Goal: Transaction & Acquisition: Purchase product/service

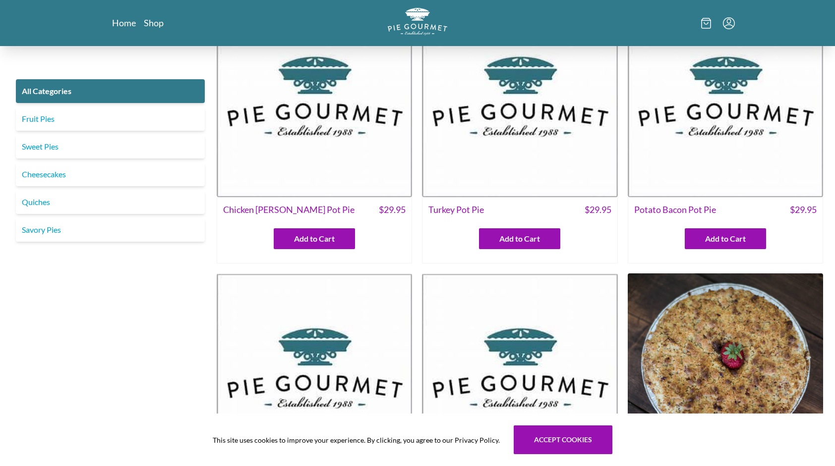
scroll to position [99, 0]
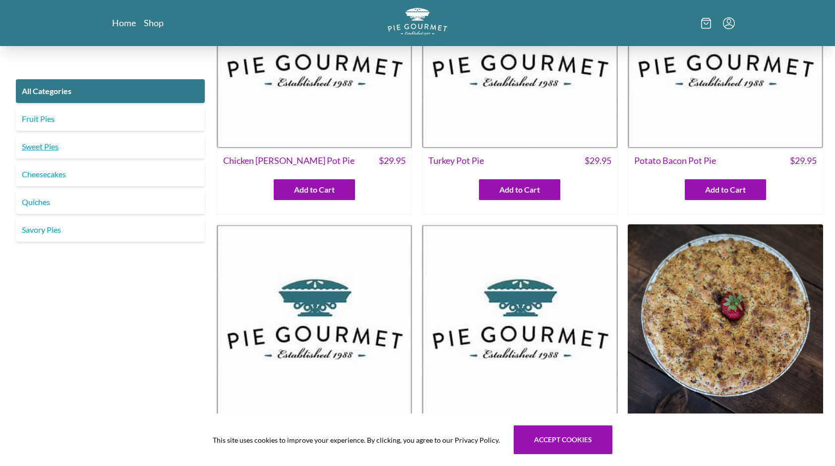
click at [34, 146] on link "Sweet Pies" at bounding box center [110, 147] width 189 height 24
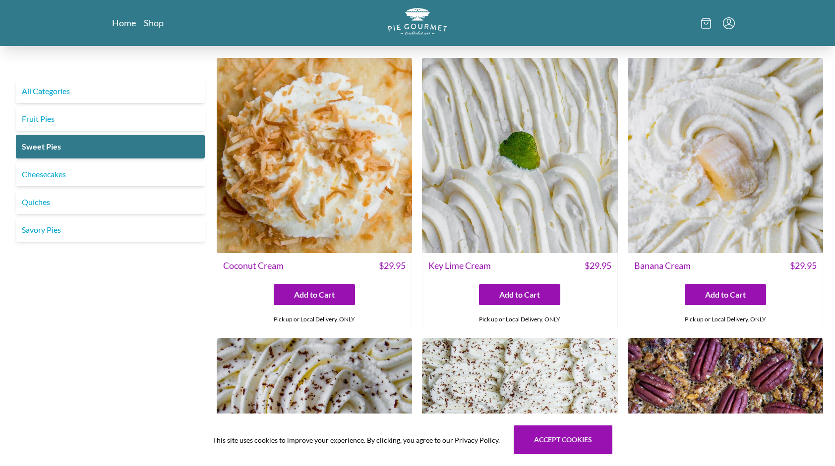
click at [721, 189] on img at bounding box center [725, 155] width 195 height 195
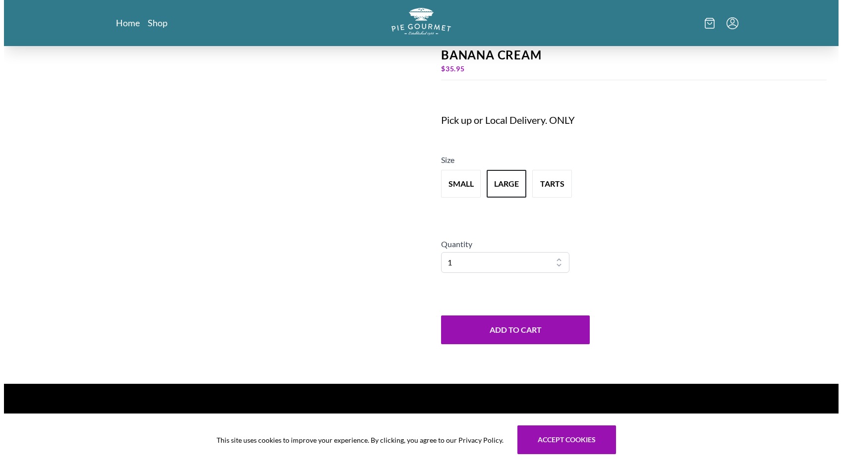
scroll to position [104, 0]
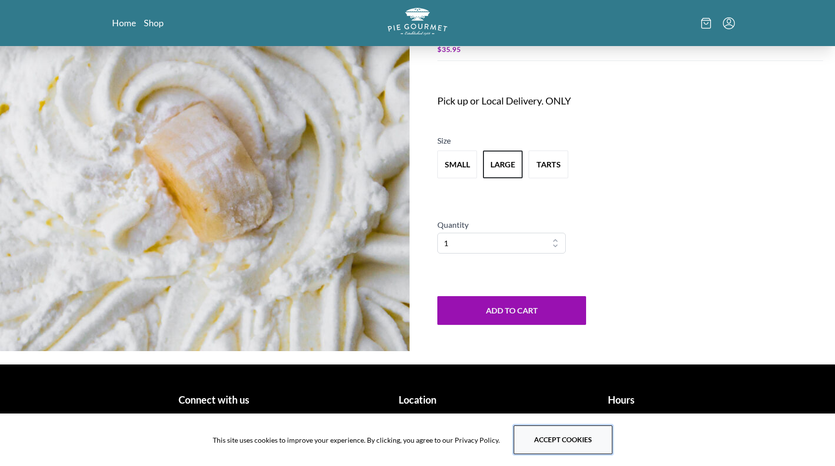
click at [547, 447] on button "Accept cookies" at bounding box center [563, 440] width 99 height 29
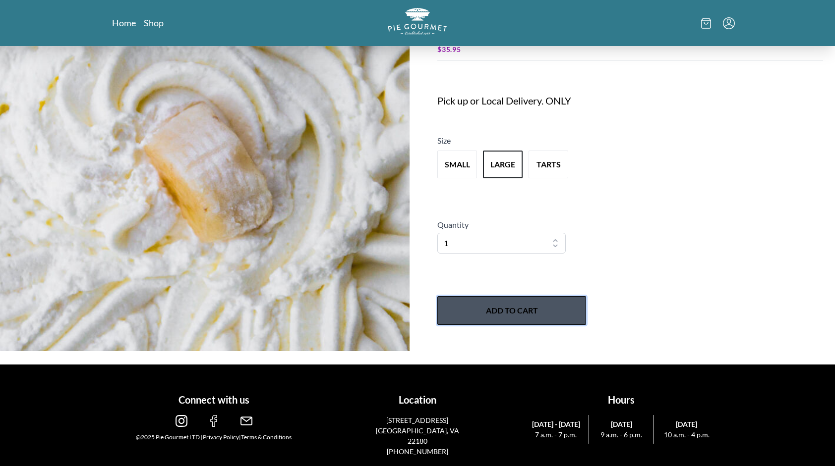
click at [517, 310] on button "Add to Cart" at bounding box center [511, 310] width 149 height 29
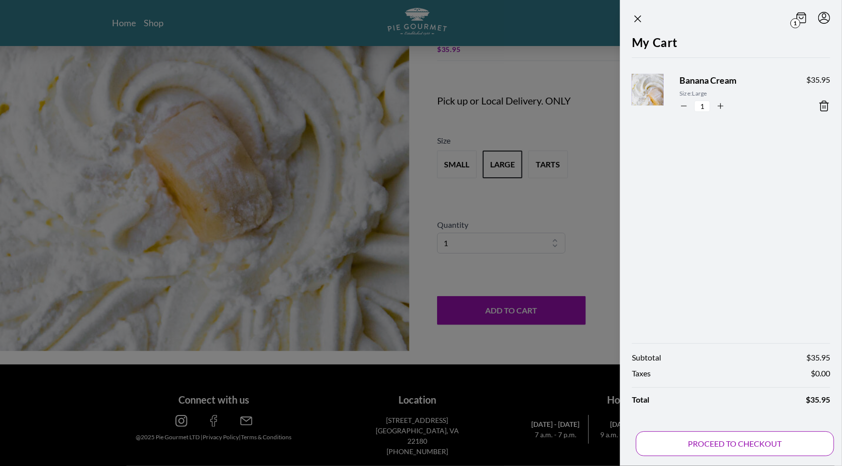
click at [731, 443] on button "PROCEED TO CHECKOUT" at bounding box center [735, 444] width 198 height 25
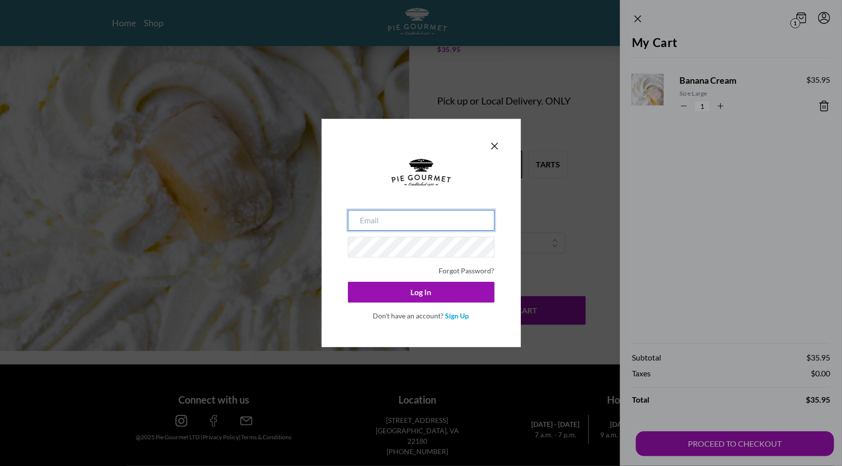
click at [385, 222] on input "email" at bounding box center [421, 220] width 147 height 21
type input "[EMAIL_ADDRESS][DOMAIN_NAME]"
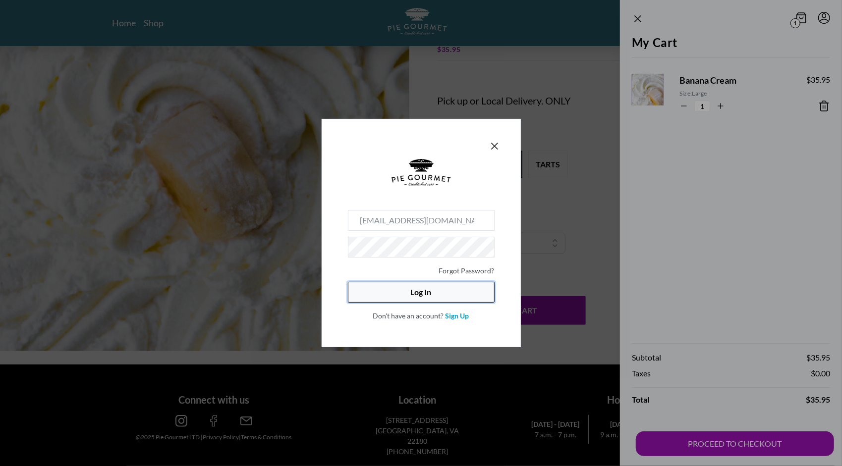
click at [430, 299] on button "Log In" at bounding box center [421, 292] width 147 height 21
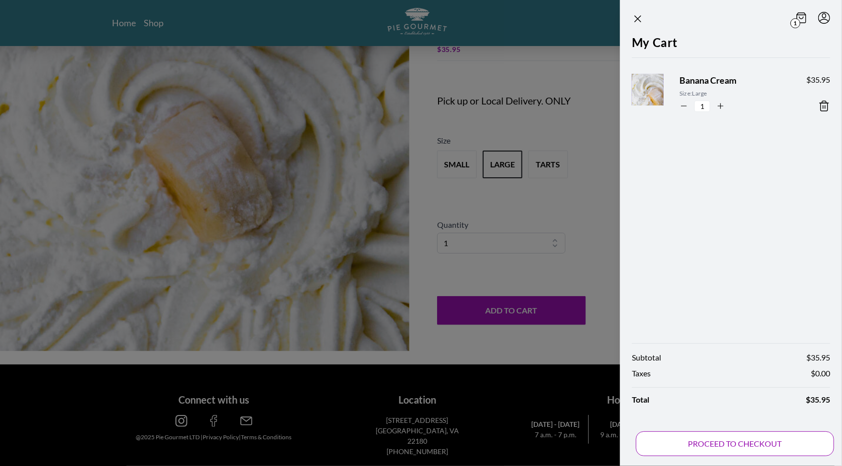
click at [726, 444] on button "PROCEED TO CHECKOUT" at bounding box center [735, 444] width 198 height 25
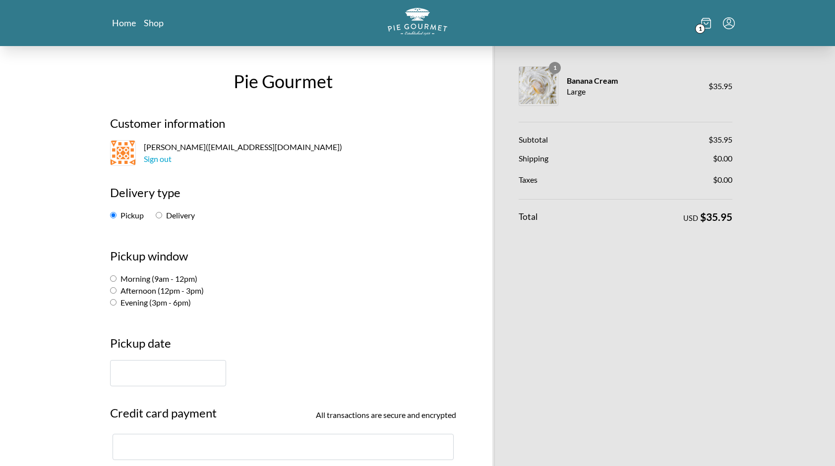
click at [114, 278] on input "Morning (9am - 12pm)" at bounding box center [113, 279] width 6 height 6
radio input "true"
click at [139, 374] on input "text" at bounding box center [168, 373] width 116 height 26
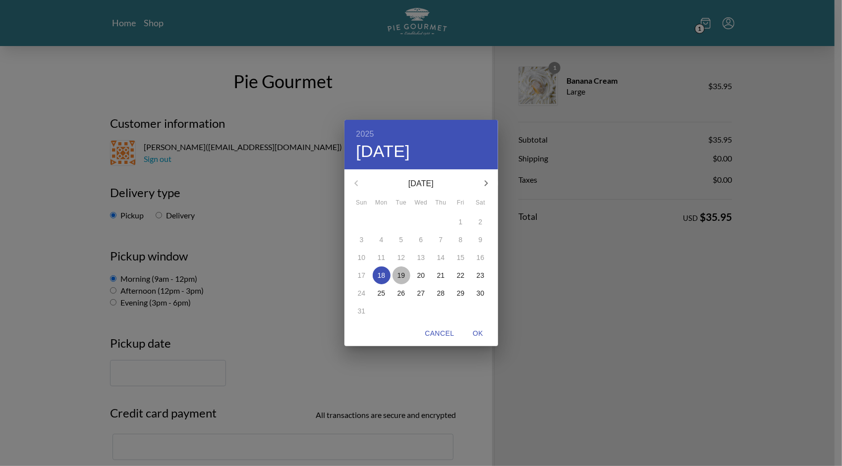
click at [403, 277] on p "19" at bounding box center [402, 276] width 8 height 10
click at [478, 332] on span "OK" at bounding box center [478, 334] width 24 height 12
type input "[DATE]"
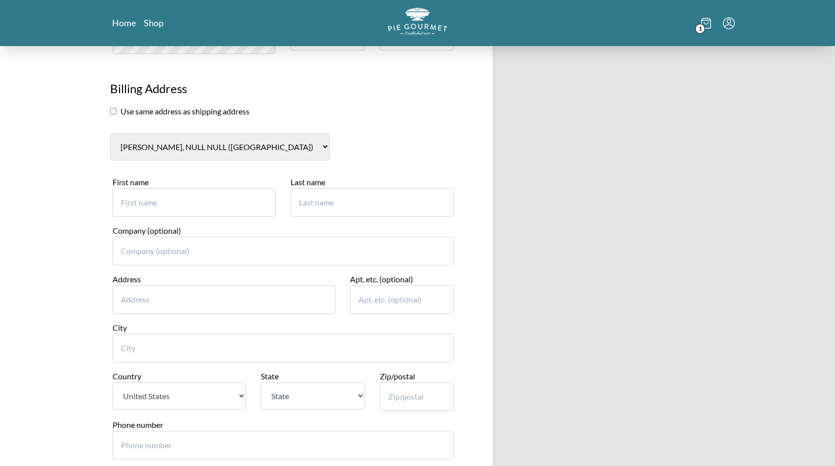
scroll to position [446, 0]
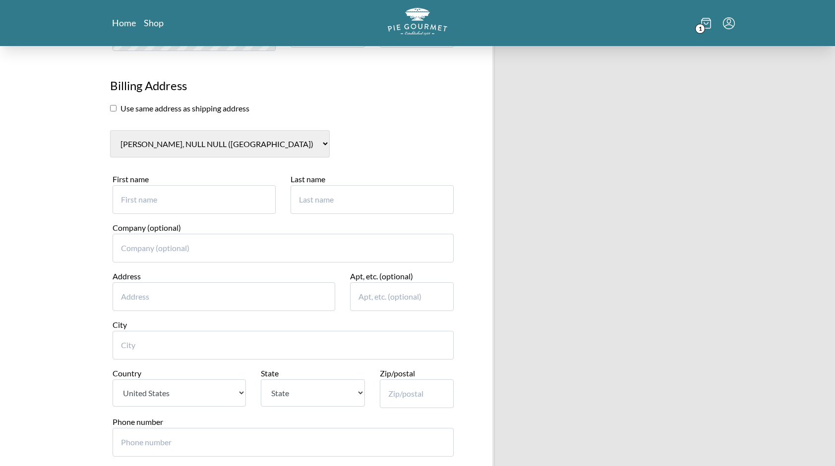
click at [153, 199] on input "First name" at bounding box center [194, 199] width 163 height 29
type input "[PERSON_NAME]"
type input "7"
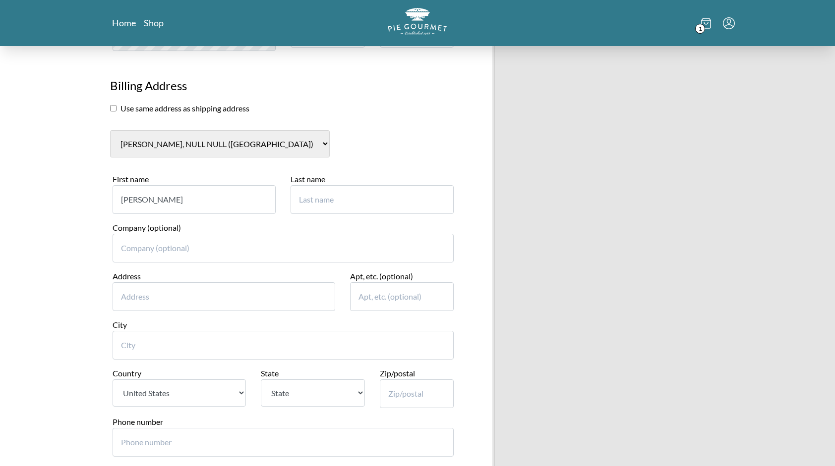
type input "Lidh"
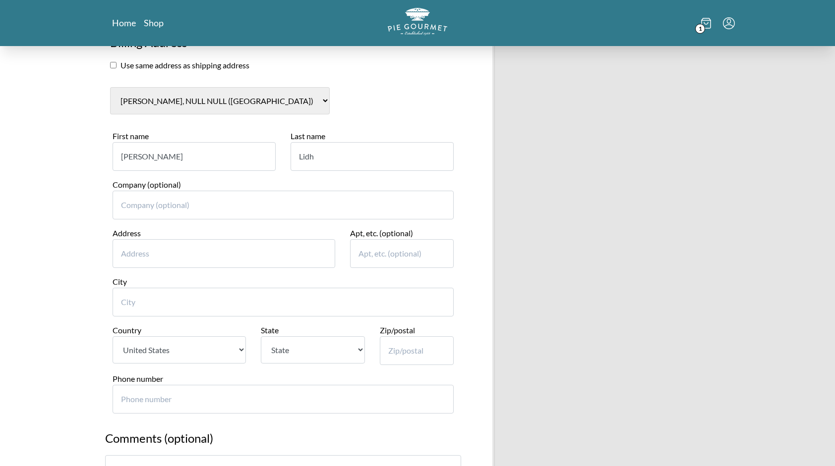
scroll to position [491, 0]
click at [157, 249] on input "Address" at bounding box center [224, 251] width 223 height 29
type input "[STREET_ADDRESS]"
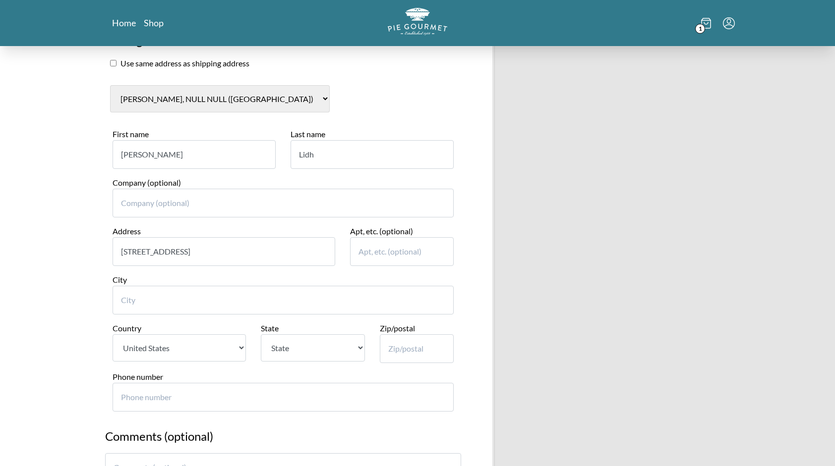
type input "[GEOGRAPHIC_DATA]"
select select "VA"
type input "22306"
type input "8082338619"
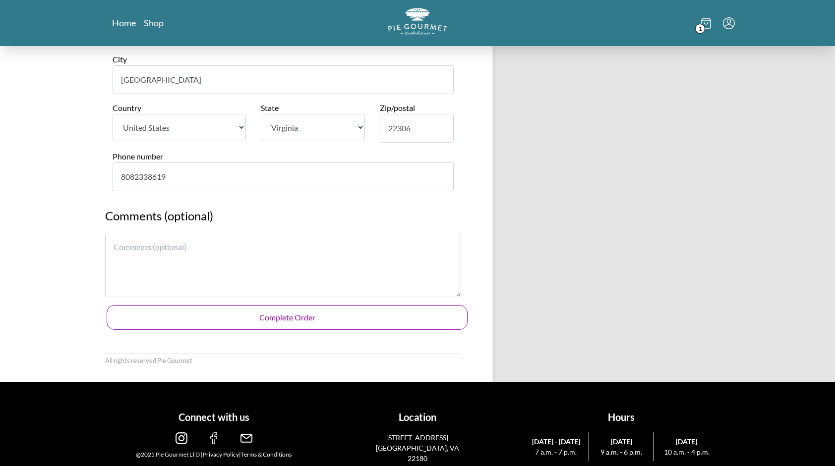
scroll to position [724, 0]
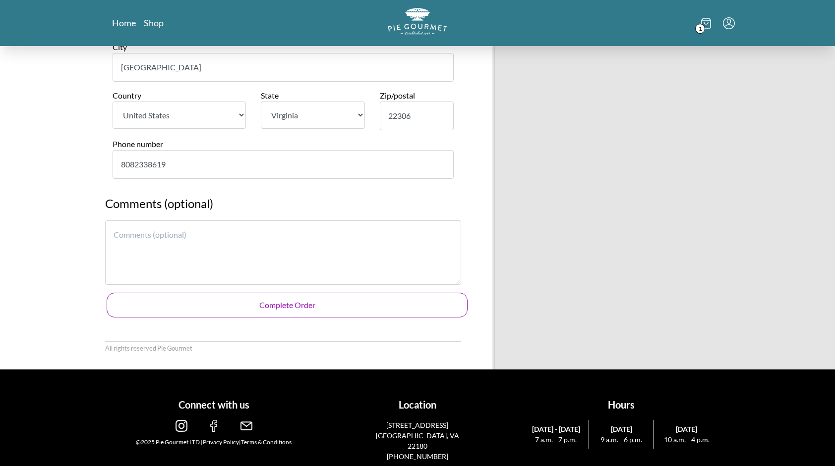
click at [268, 302] on button "Complete Order" at bounding box center [287, 305] width 361 height 25
